Goal: Find specific page/section: Find specific page/section

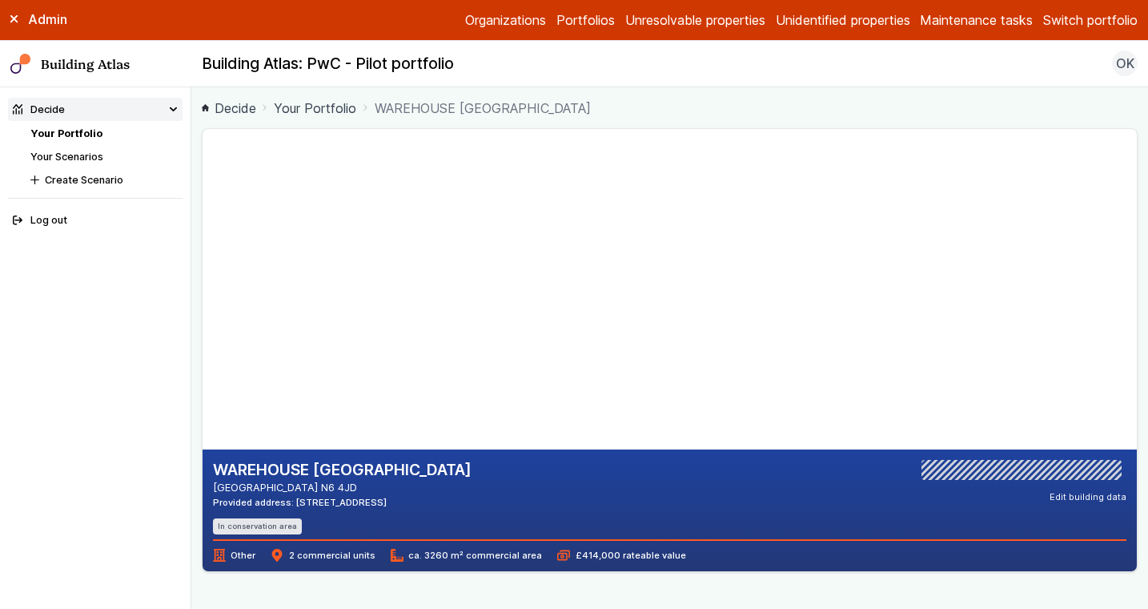
scroll to position [47, 0]
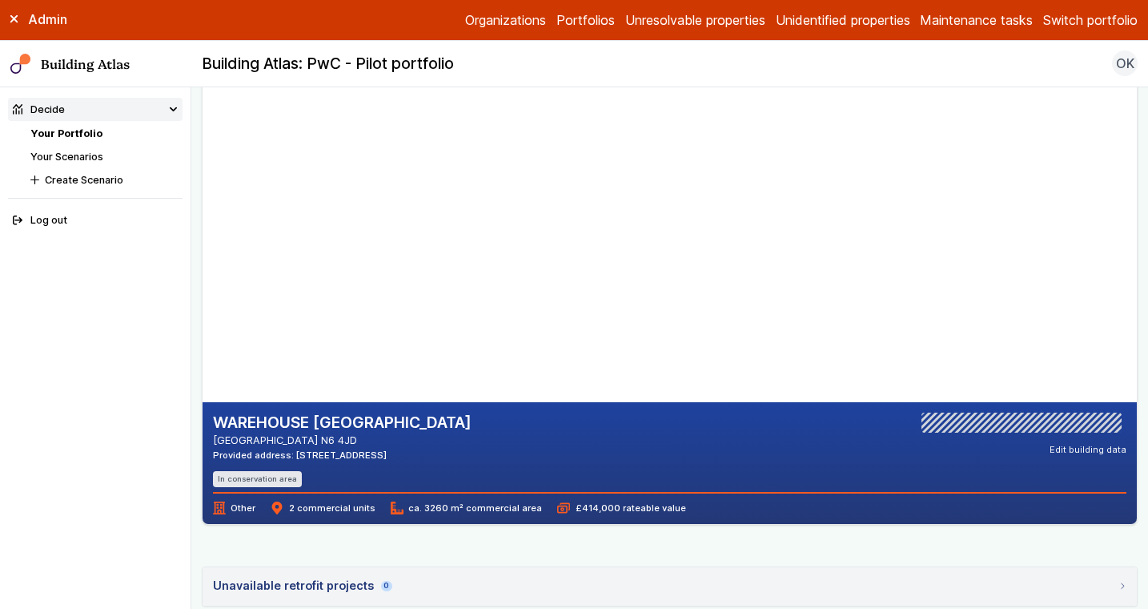
click at [88, 134] on link "Your Portfolio" at bounding box center [66, 133] width 72 height 12
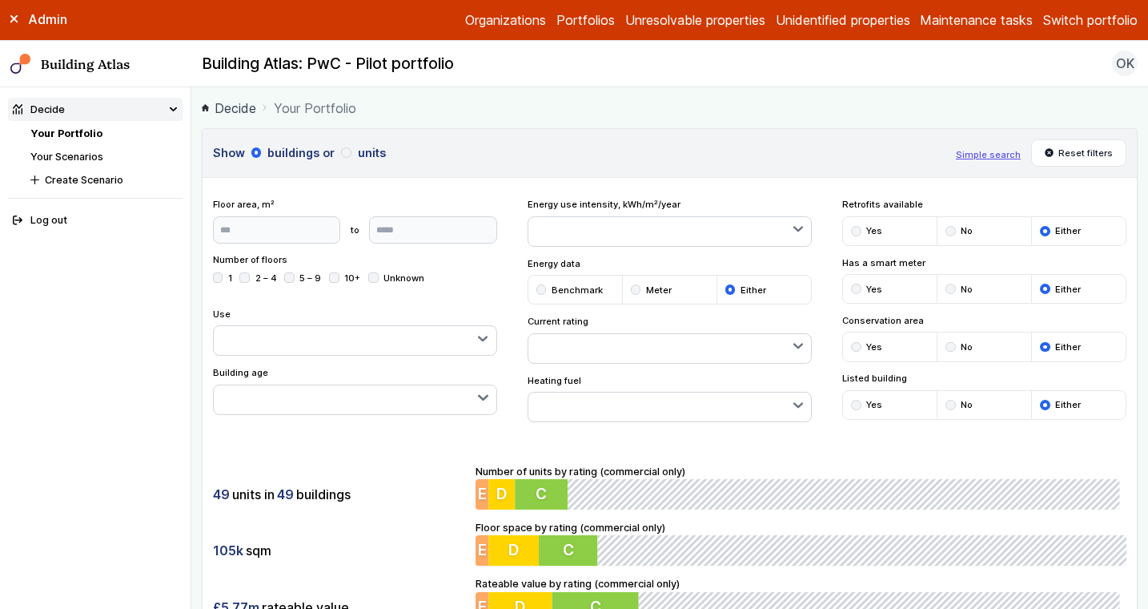
click at [80, 128] on link "Your Portfolio" at bounding box center [66, 133] width 72 height 12
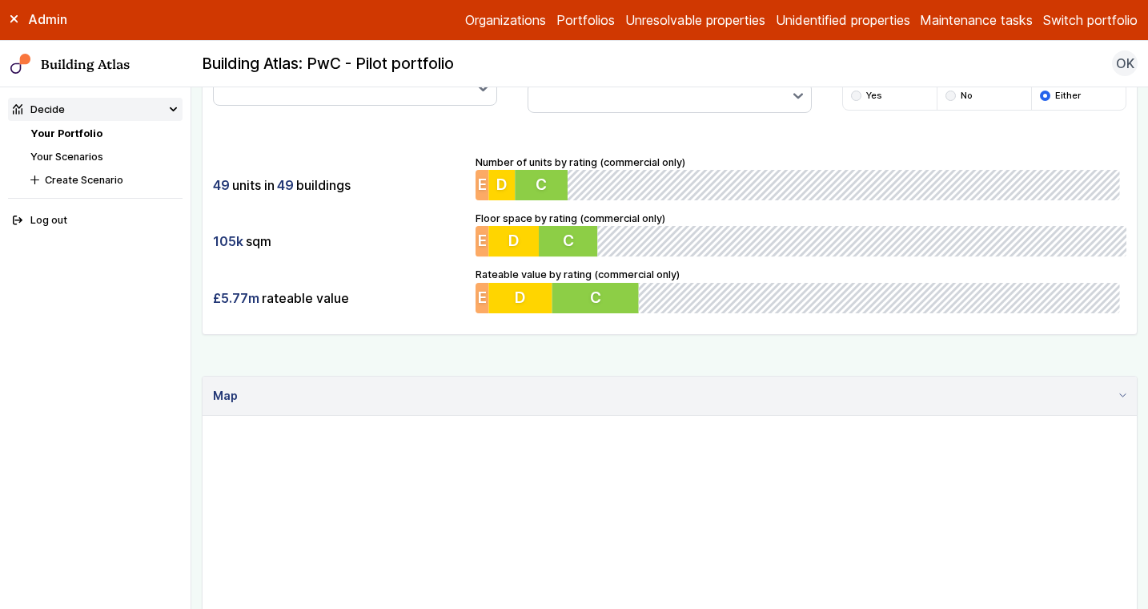
scroll to position [472, 0]
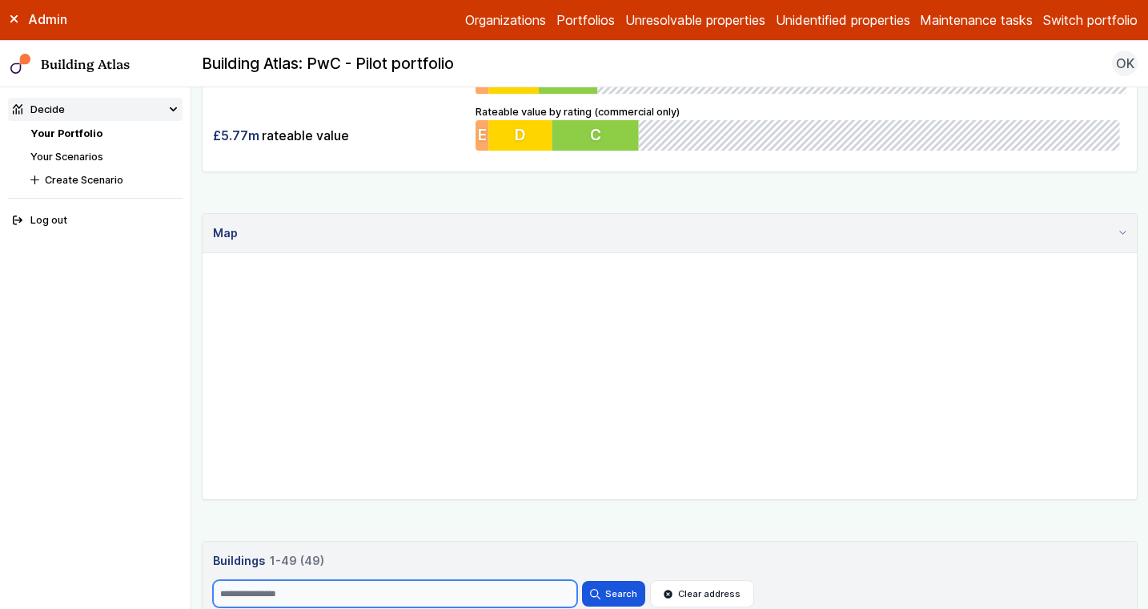
click at [290, 583] on input "Search" at bounding box center [395, 593] width 364 height 27
type input "******"
click at [582, 581] on button "Search" at bounding box center [613, 594] width 62 height 26
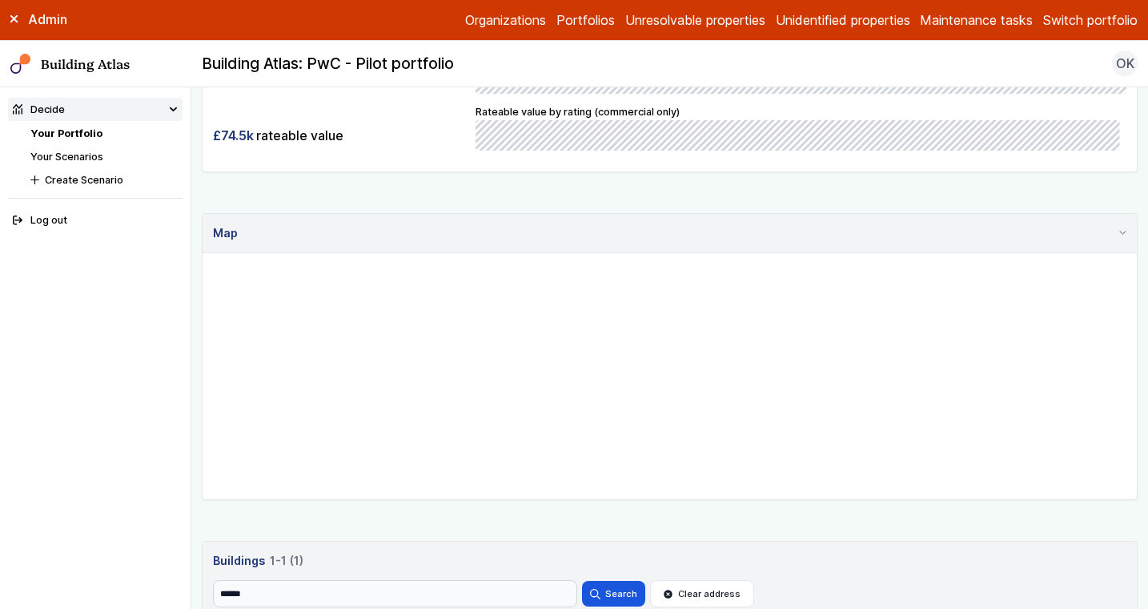
drag, startPoint x: 812, startPoint y: 437, endPoint x: 771, endPoint y: 372, distance: 76.7
click at [203, 253] on gmp-map at bounding box center [203, 253] width 0 height 0
drag, startPoint x: 779, startPoint y: 453, endPoint x: 767, endPoint y: 400, distance: 55.0
click at [203, 253] on gmp-map at bounding box center [203, 253] width 0 height 0
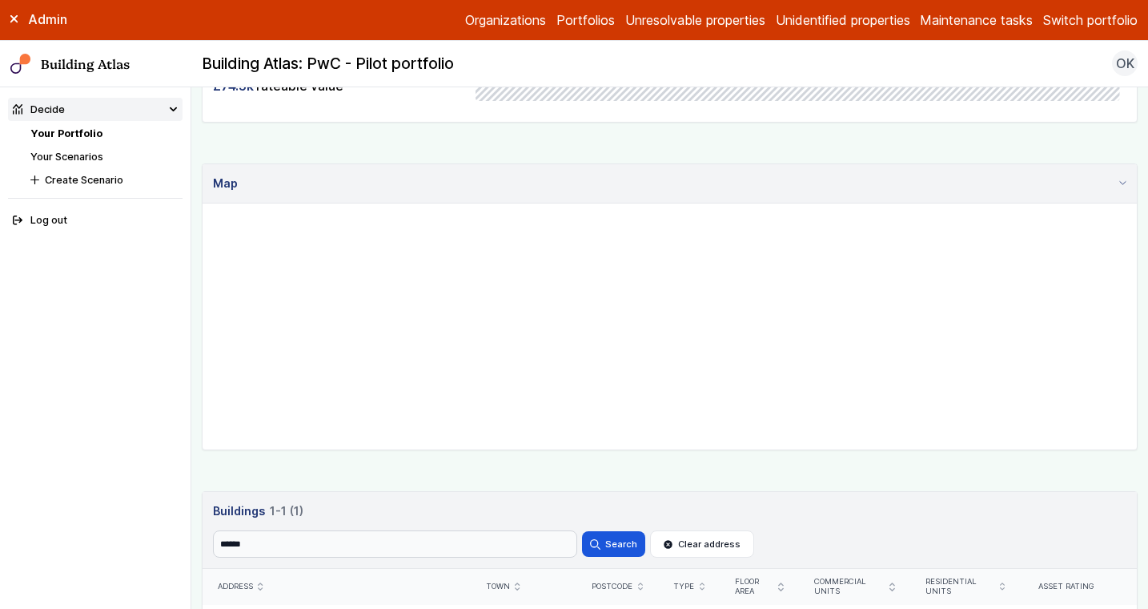
scroll to position [674, 0]
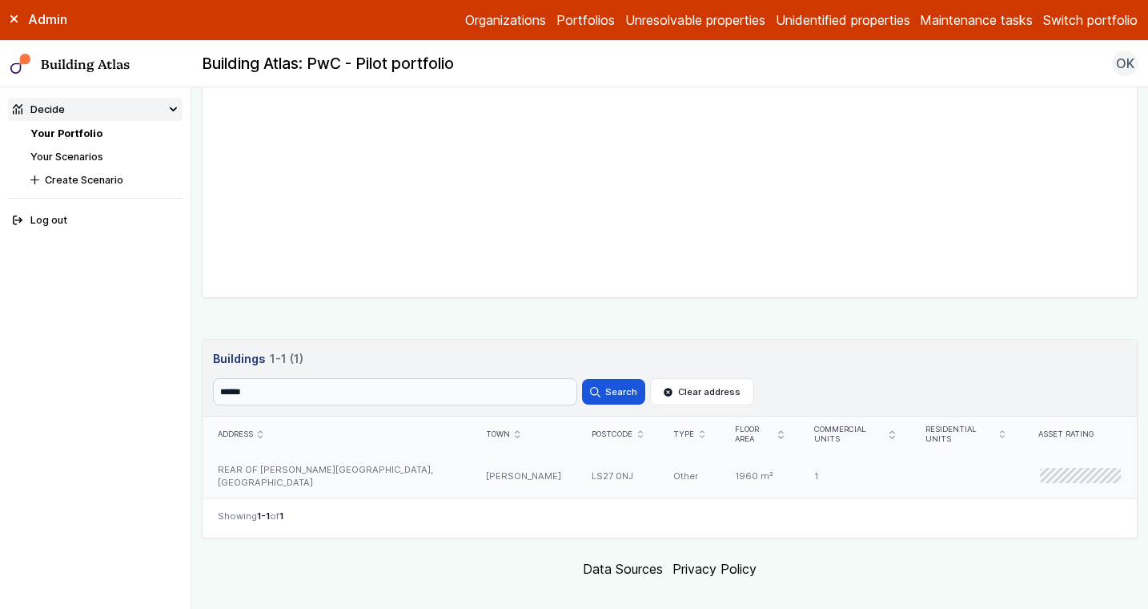
click at [577, 464] on div "LS27 0NJ" at bounding box center [618, 475] width 82 height 46
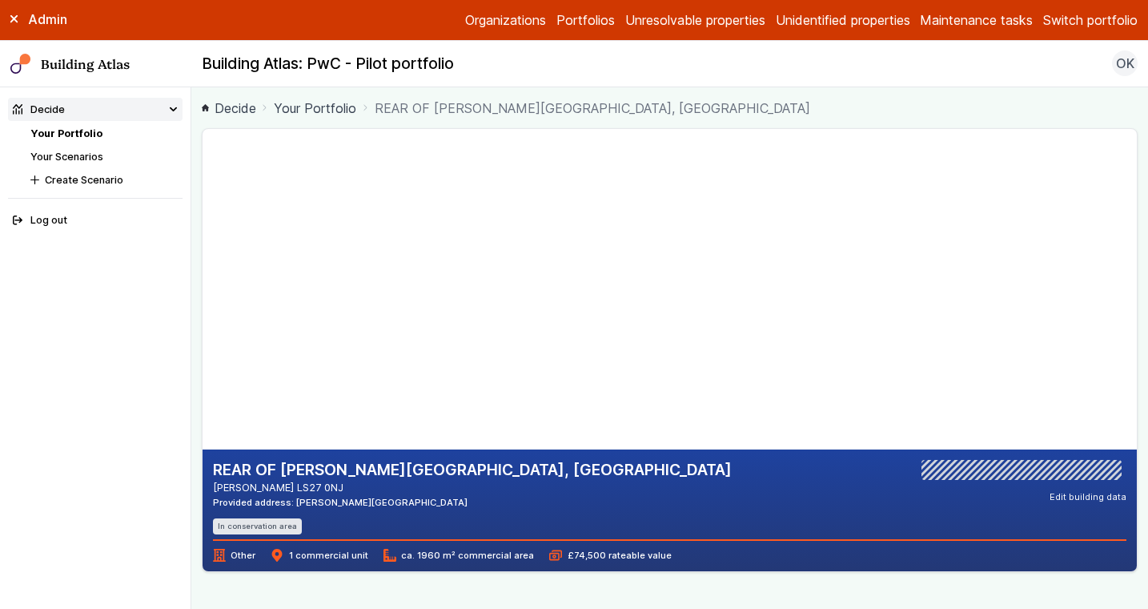
drag, startPoint x: 902, startPoint y: 396, endPoint x: 861, endPoint y: 273, distance: 129.9
click at [203, 274] on gmp-map at bounding box center [203, 289] width 0 height 320
drag, startPoint x: 842, startPoint y: 340, endPoint x: 838, endPoint y: 324, distance: 16.3
drag, startPoint x: 430, startPoint y: 208, endPoint x: 533, endPoint y: 312, distance: 146.7
click at [203, 312] on gmp-map-3d at bounding box center [203, 289] width 0 height 320
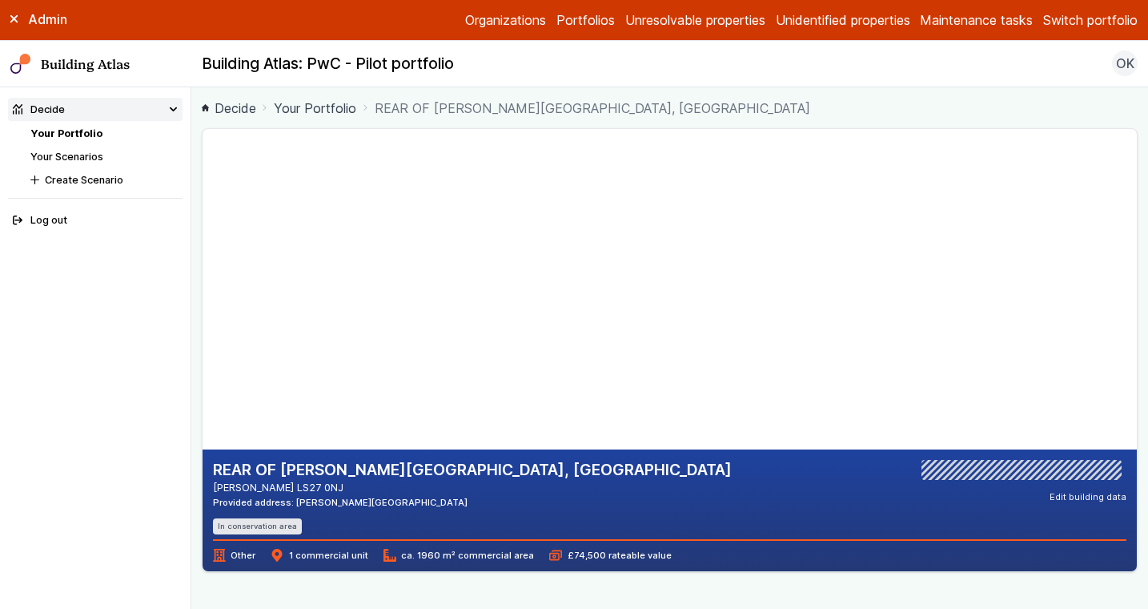
click at [203, 307] on gmp-map-3d at bounding box center [203, 289] width 0 height 320
drag, startPoint x: 531, startPoint y: 308, endPoint x: 509, endPoint y: 284, distance: 32.3
click at [203, 287] on gmp-map-3d at bounding box center [203, 289] width 0 height 320
drag, startPoint x: 509, startPoint y: 284, endPoint x: 505, endPoint y: 308, distance: 25.1
click at [203, 308] on gmp-map-3d at bounding box center [203, 289] width 0 height 320
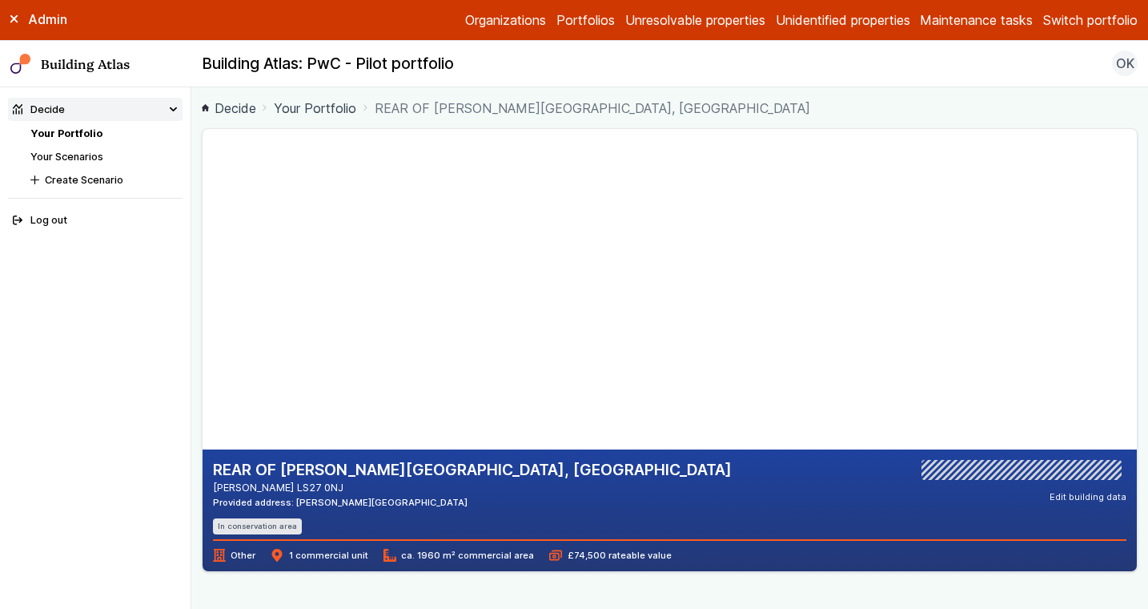
drag, startPoint x: 457, startPoint y: 371, endPoint x: 481, endPoint y: 158, distance: 214.4
click at [203, 160] on gmp-map-3d at bounding box center [203, 289] width 0 height 320
drag, startPoint x: 462, startPoint y: 368, endPoint x: 394, endPoint y: 312, distance: 88.2
click at [203, 312] on gmp-map-3d at bounding box center [203, 289] width 0 height 320
click at [203, 298] on gmp-map-3d at bounding box center [203, 289] width 0 height 320
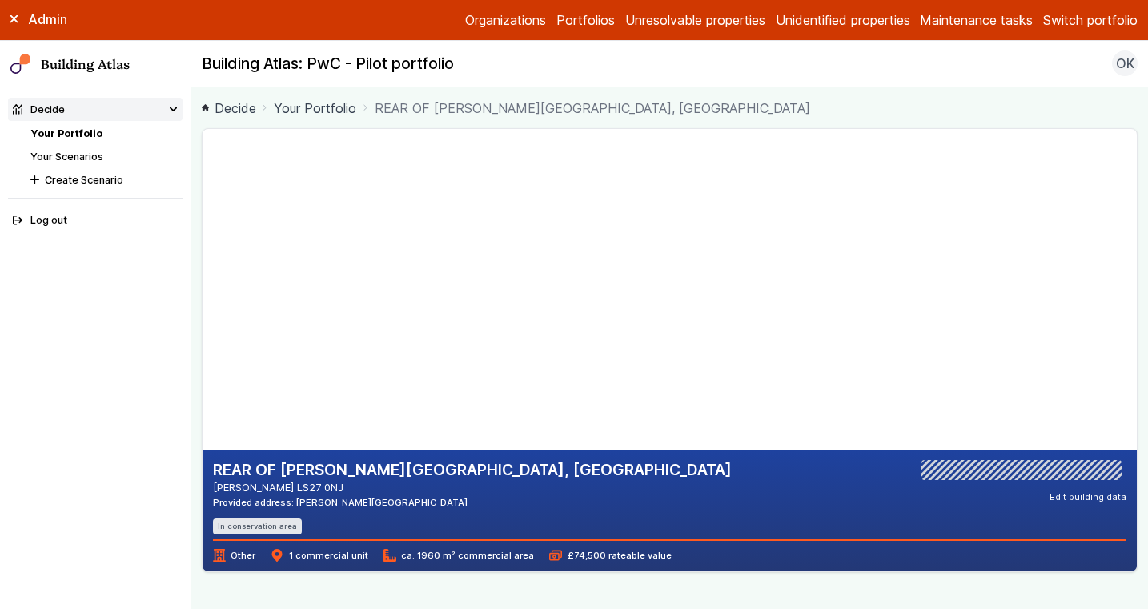
drag, startPoint x: 424, startPoint y: 285, endPoint x: 420, endPoint y: 306, distance: 21.2
click at [203, 306] on gmp-map-3d at bounding box center [203, 289] width 0 height 320
drag, startPoint x: 456, startPoint y: 405, endPoint x: 462, endPoint y: 269, distance: 136.3
click at [203, 269] on gmp-map-3d at bounding box center [203, 289] width 0 height 320
drag, startPoint x: 370, startPoint y: 398, endPoint x: 362, endPoint y: 430, distance: 33.0
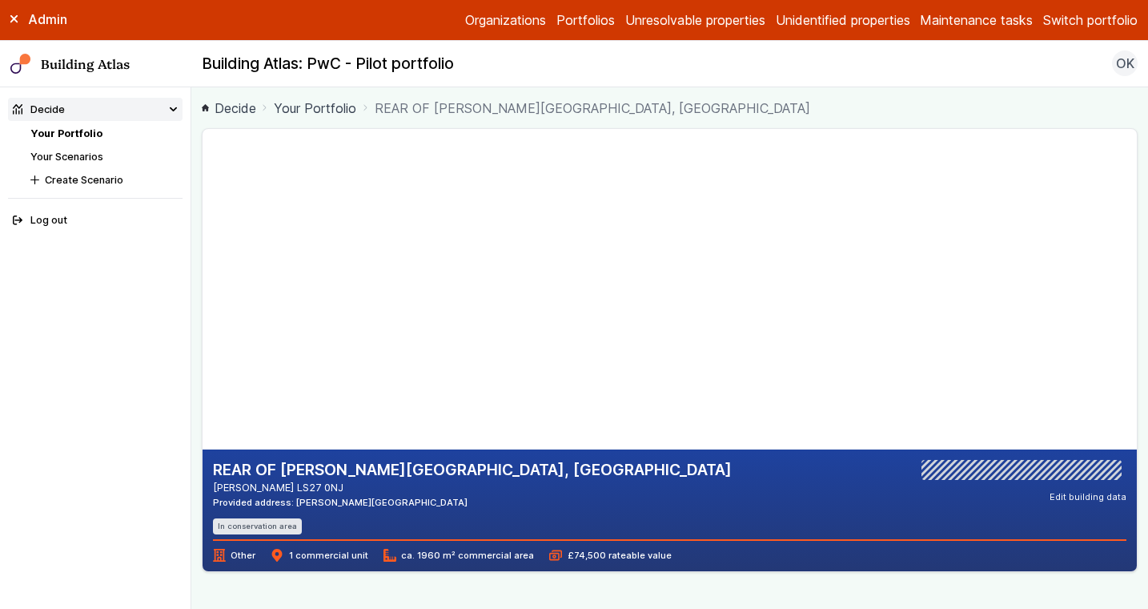
click at [203, 430] on gmp-map-3d at bounding box center [203, 289] width 0 height 320
drag, startPoint x: 428, startPoint y: 231, endPoint x: 452, endPoint y: 414, distance: 185.1
click at [203, 414] on gmp-map-3d at bounding box center [203, 289] width 0 height 320
drag, startPoint x: 458, startPoint y: 251, endPoint x: 711, endPoint y: 179, distance: 263.1
click at [203, 179] on gmp-map-3d at bounding box center [203, 289] width 0 height 320
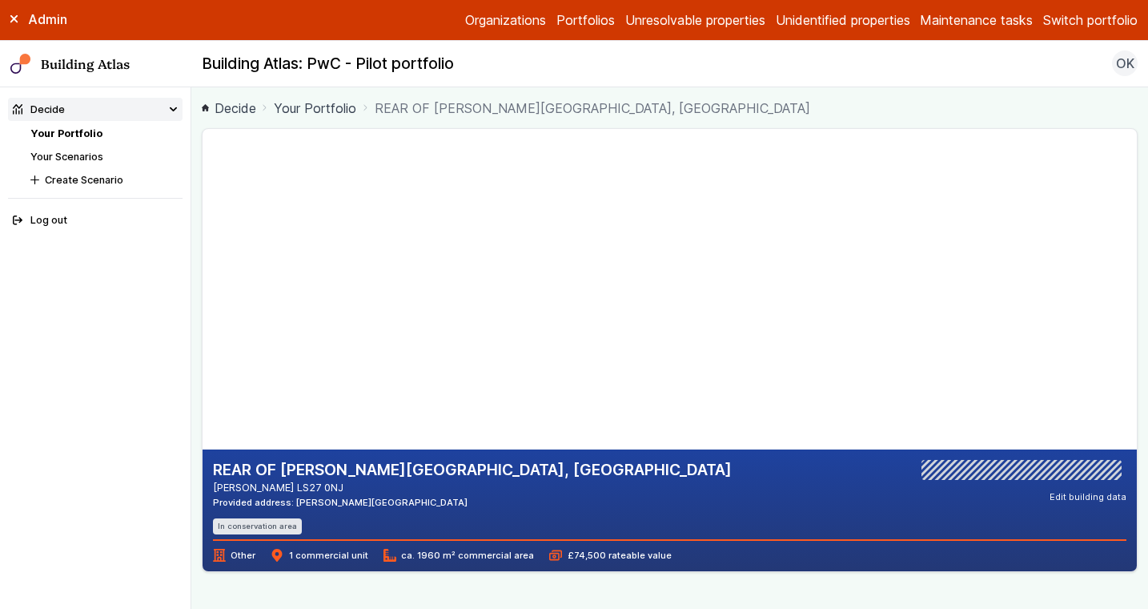
drag, startPoint x: 443, startPoint y: 296, endPoint x: 244, endPoint y: 239, distance: 206.6
click at [203, 239] on gmp-map-3d at bounding box center [203, 289] width 0 height 320
drag, startPoint x: 525, startPoint y: 384, endPoint x: 384, endPoint y: 336, distance: 149.9
click at [203, 336] on gmp-map-3d at bounding box center [203, 289] width 0 height 320
drag, startPoint x: 384, startPoint y: 336, endPoint x: 376, endPoint y: 359, distance: 24.6
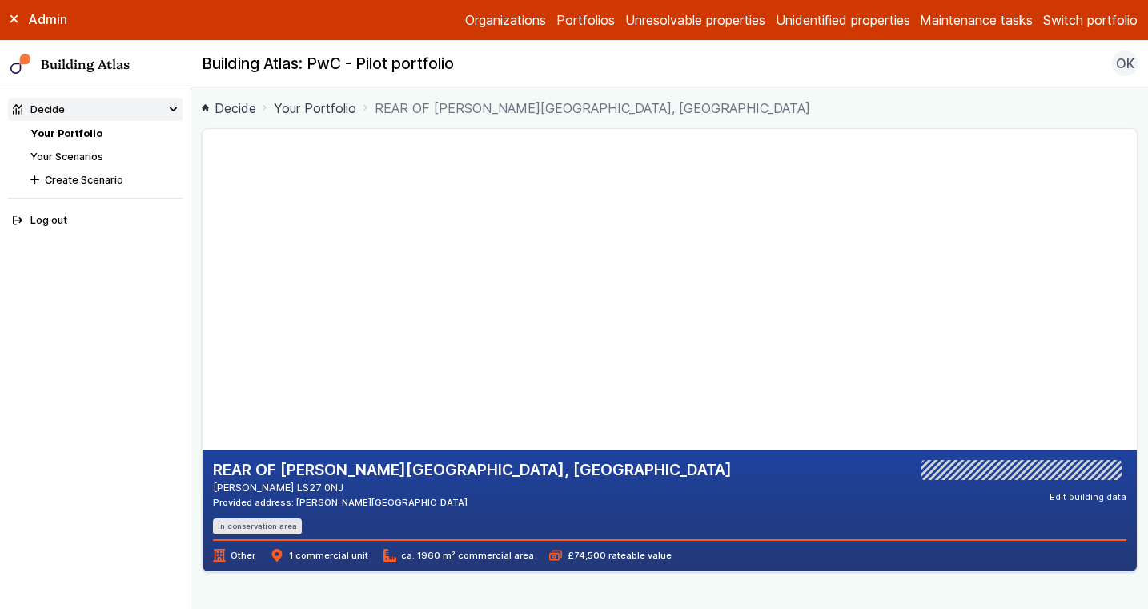
click at [203, 360] on gmp-map-3d at bounding box center [203, 289] width 0 height 320
drag, startPoint x: 419, startPoint y: 347, endPoint x: 375, endPoint y: 328, distance: 47.7
click at [203, 328] on gmp-map-3d at bounding box center [203, 289] width 0 height 320
